Goal: Transaction & Acquisition: Obtain resource

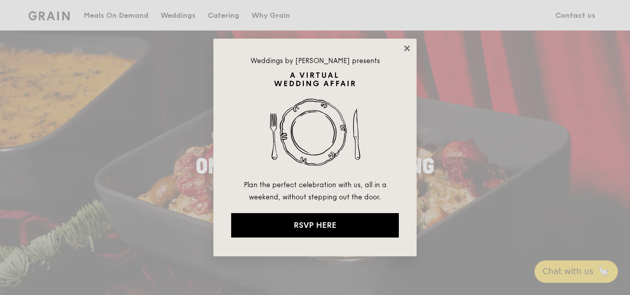
click at [410, 46] on icon at bounding box center [407, 48] width 9 height 9
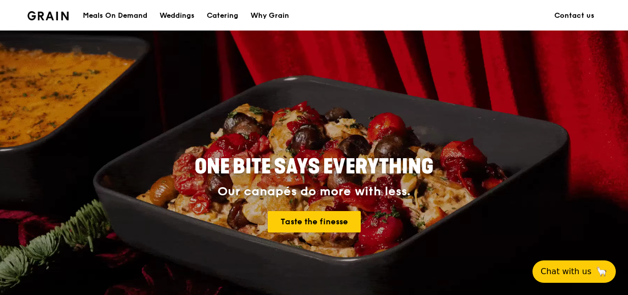
click at [131, 15] on div "Meals On Demand" at bounding box center [115, 16] width 65 height 31
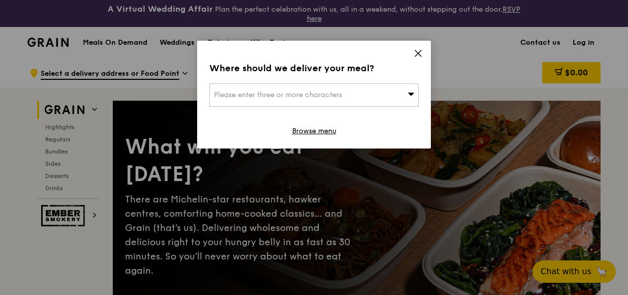
click at [422, 49] on icon at bounding box center [418, 53] width 9 height 9
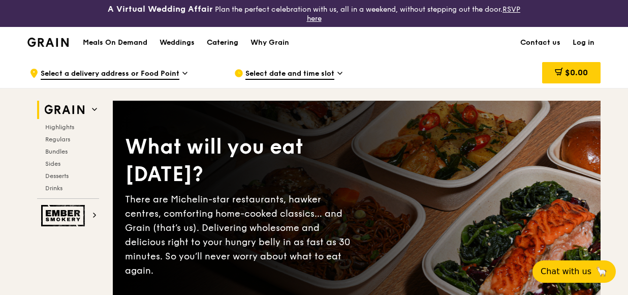
click at [227, 39] on div "Catering" at bounding box center [223, 42] width 32 height 31
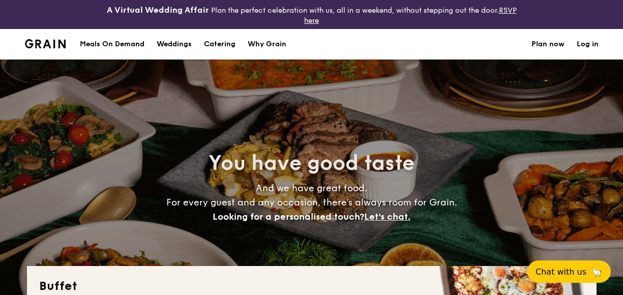
select select
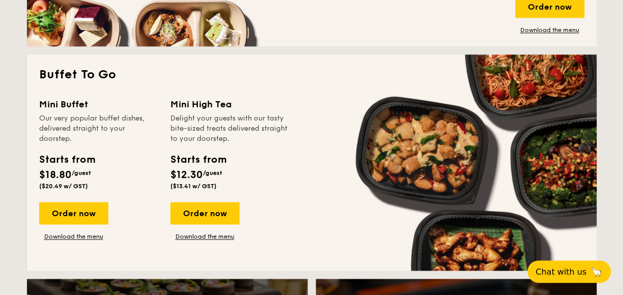
scroll to position [661, 0]
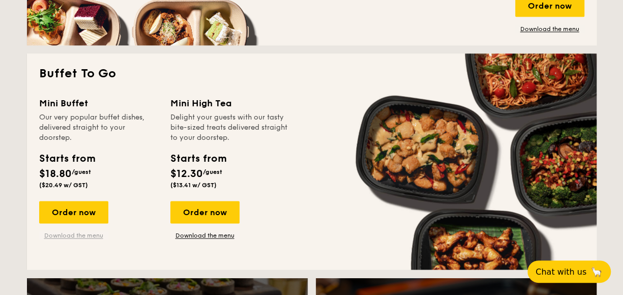
click at [70, 236] on link "Download the menu" at bounding box center [73, 235] width 69 height 8
